Goal: Task Accomplishment & Management: Manage account settings

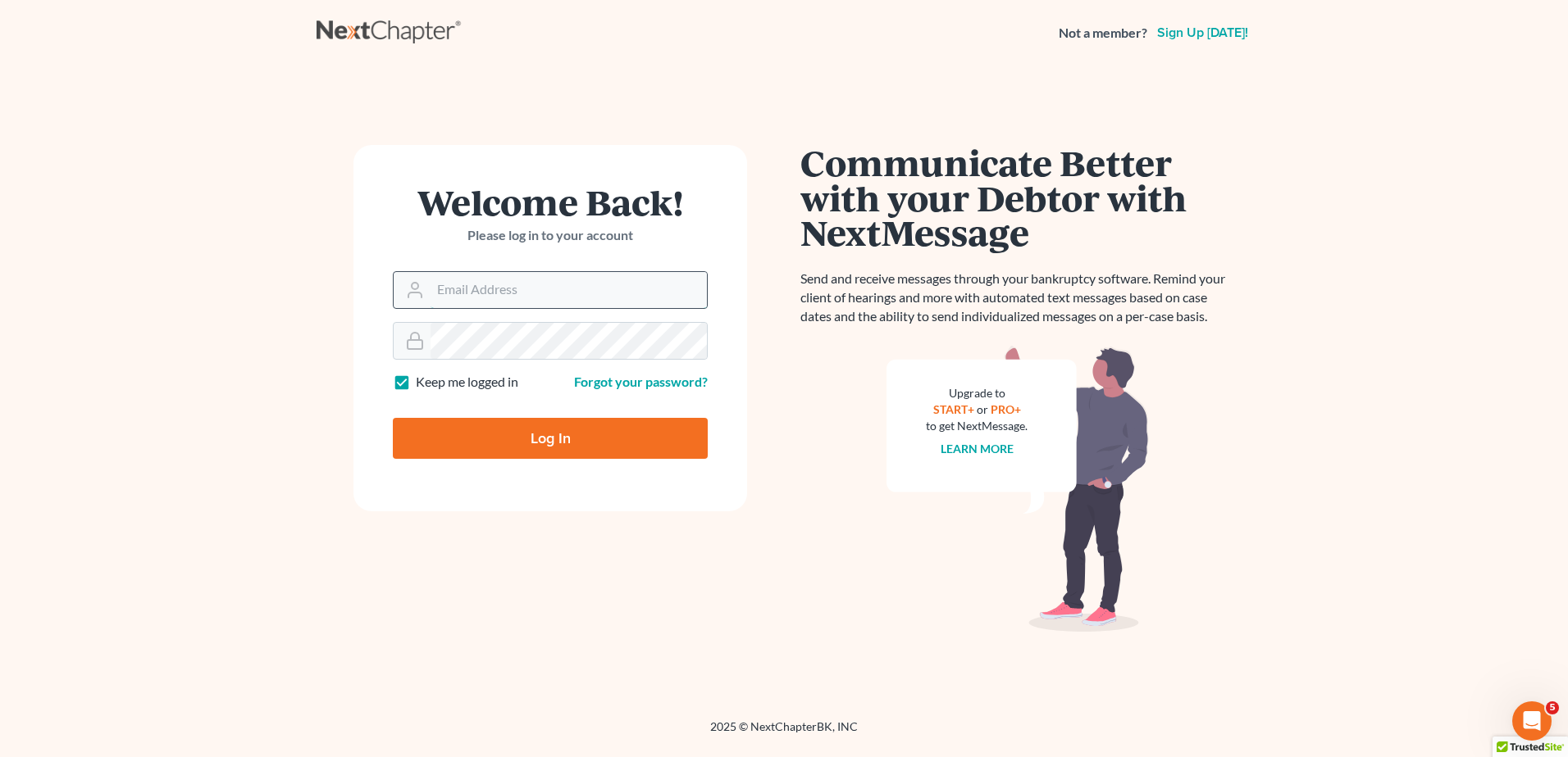
click at [488, 297] on input "Email Address" at bounding box center [569, 290] width 276 height 36
type input "fesenmyer_law@hotmail.com"
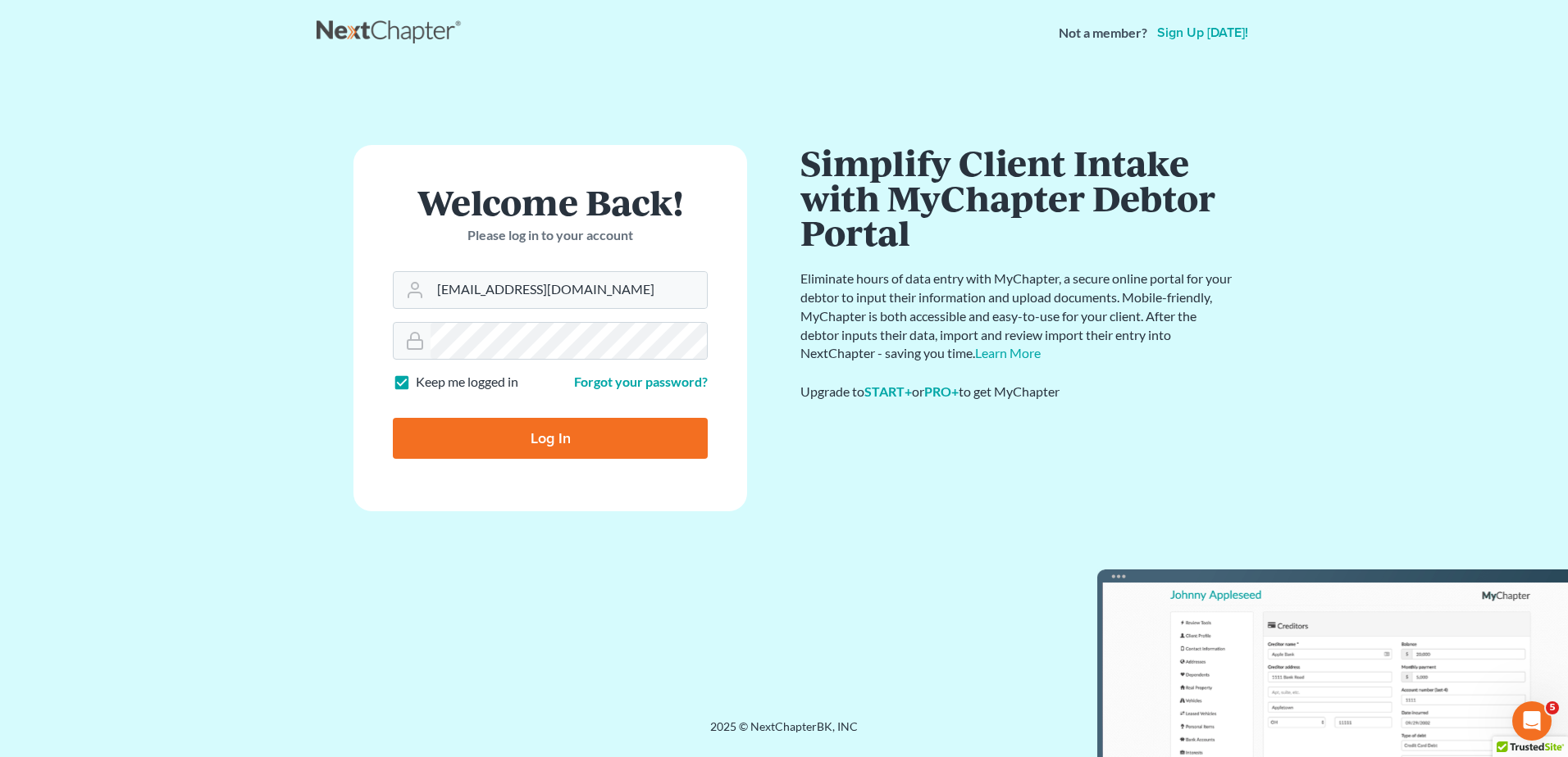
click at [587, 430] on input "Log In" at bounding box center [550, 438] width 314 height 41
type input "Thinking..."
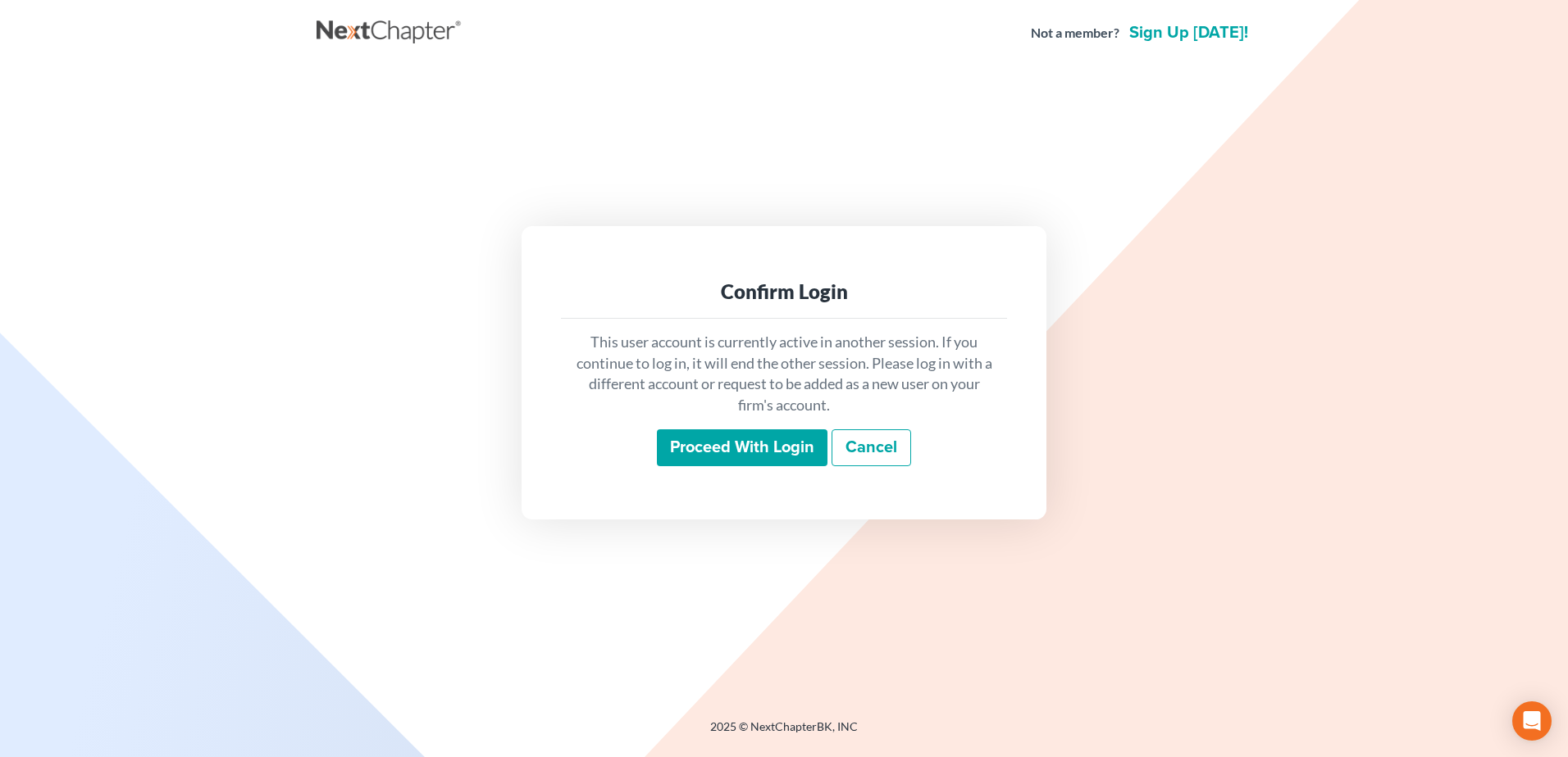
click at [716, 436] on input "Proceed with login" at bounding box center [742, 448] width 170 height 38
